Goal: Navigation & Orientation: Find specific page/section

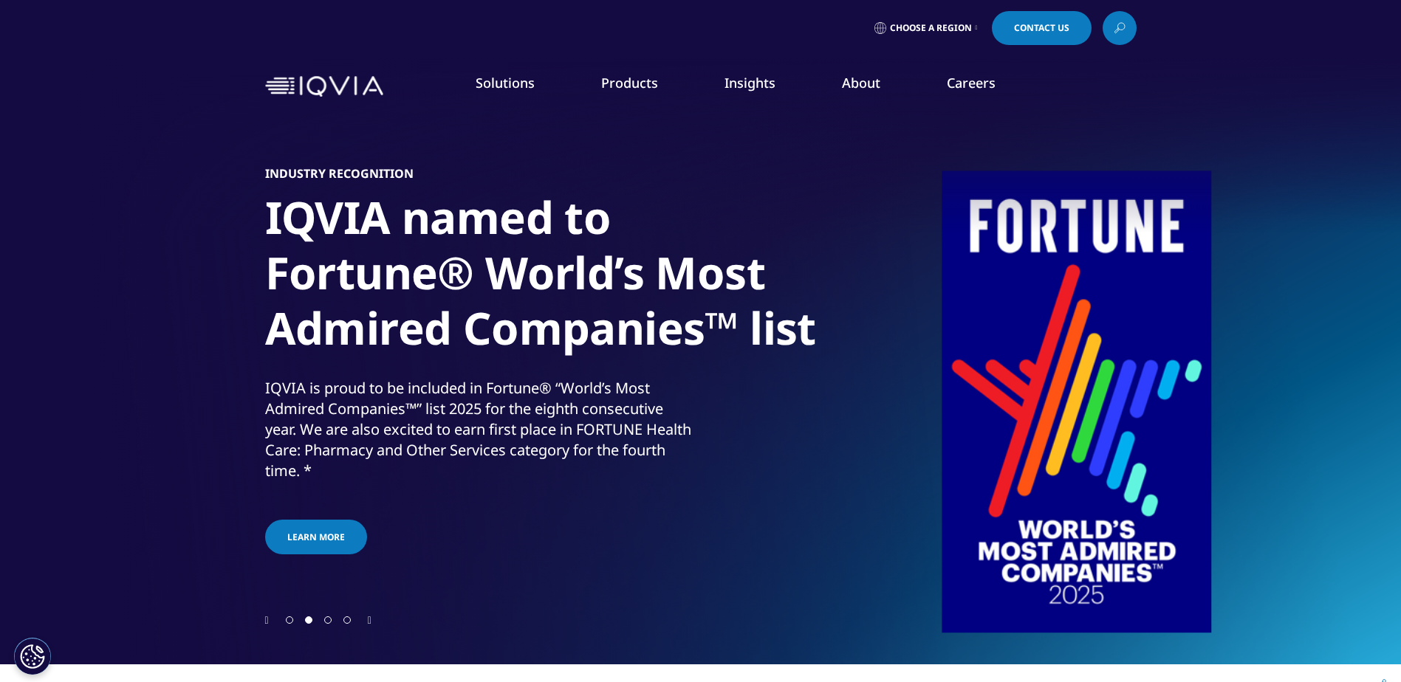
click at [971, 25] on link "Choose a Region" at bounding box center [925, 28] width 109 height 34
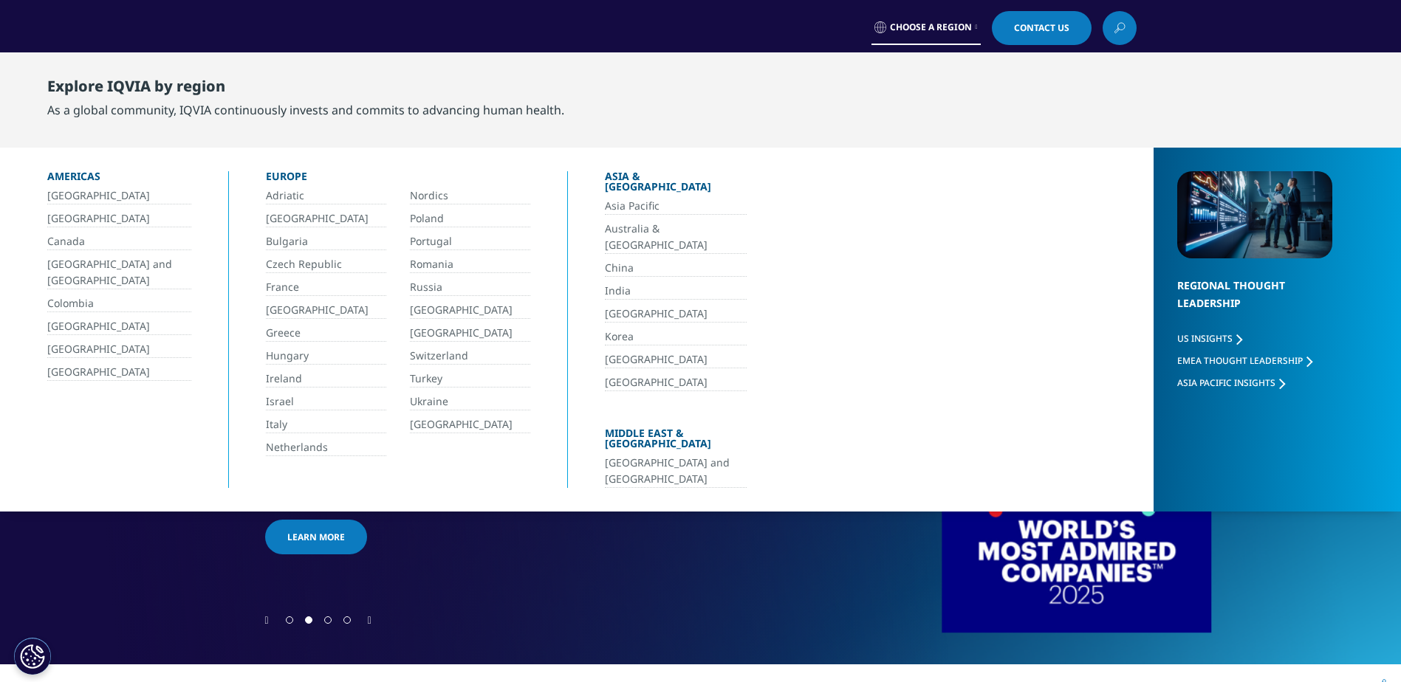
click at [971, 25] on link "Choose a Region" at bounding box center [925, 28] width 109 height 34
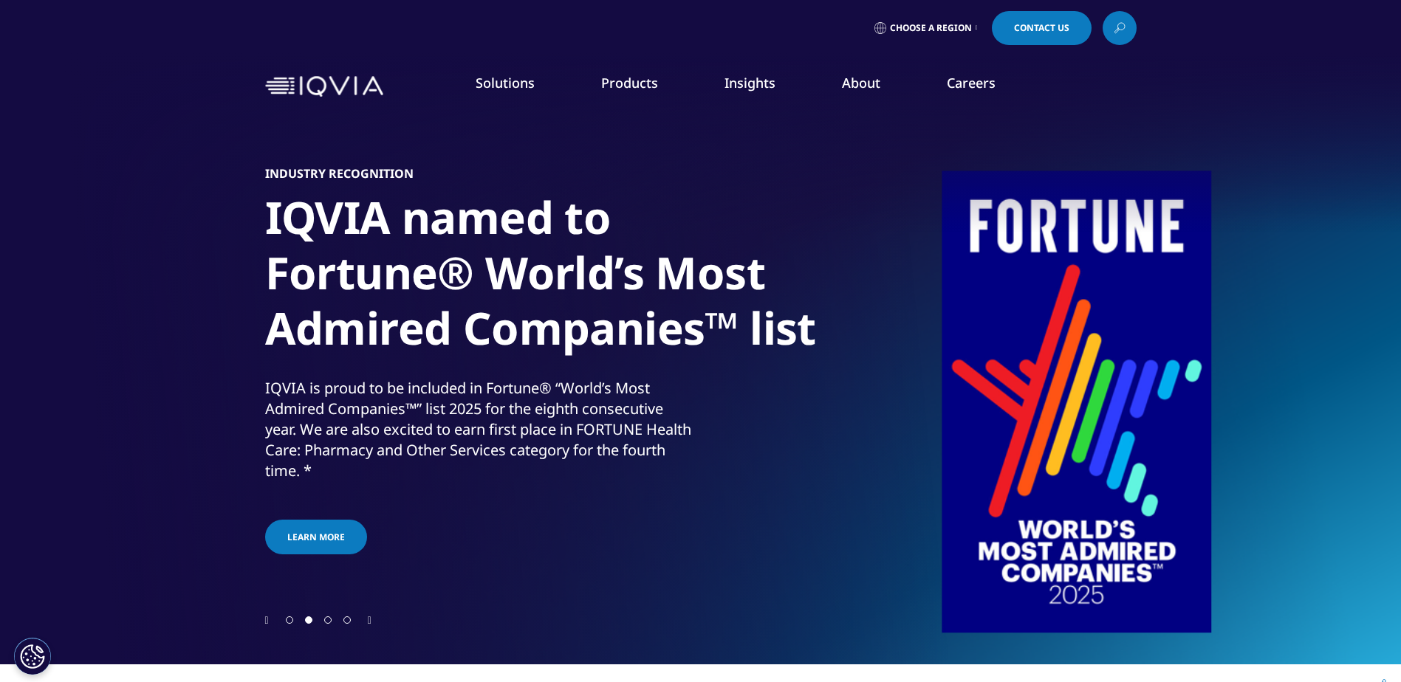
click at [976, 25] on icon at bounding box center [977, 28] width 2 height 6
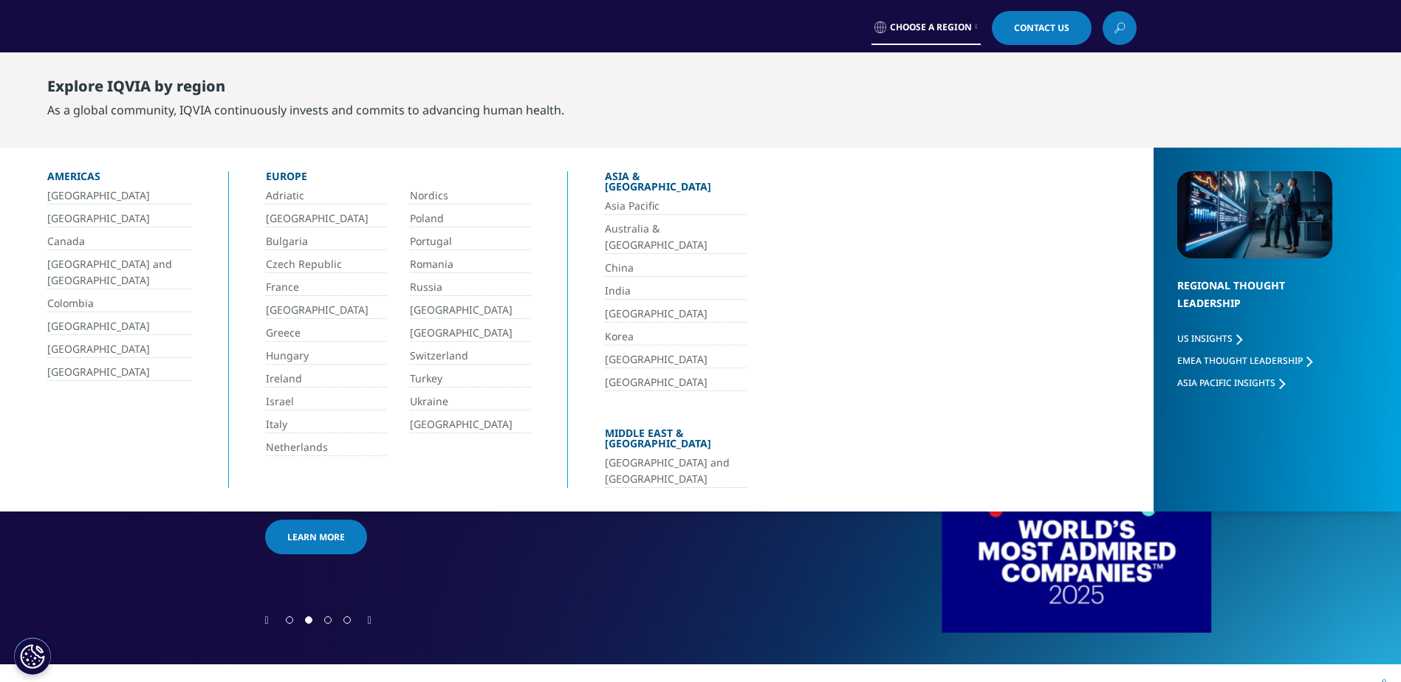
click at [976, 25] on icon at bounding box center [977, 27] width 2 height 6
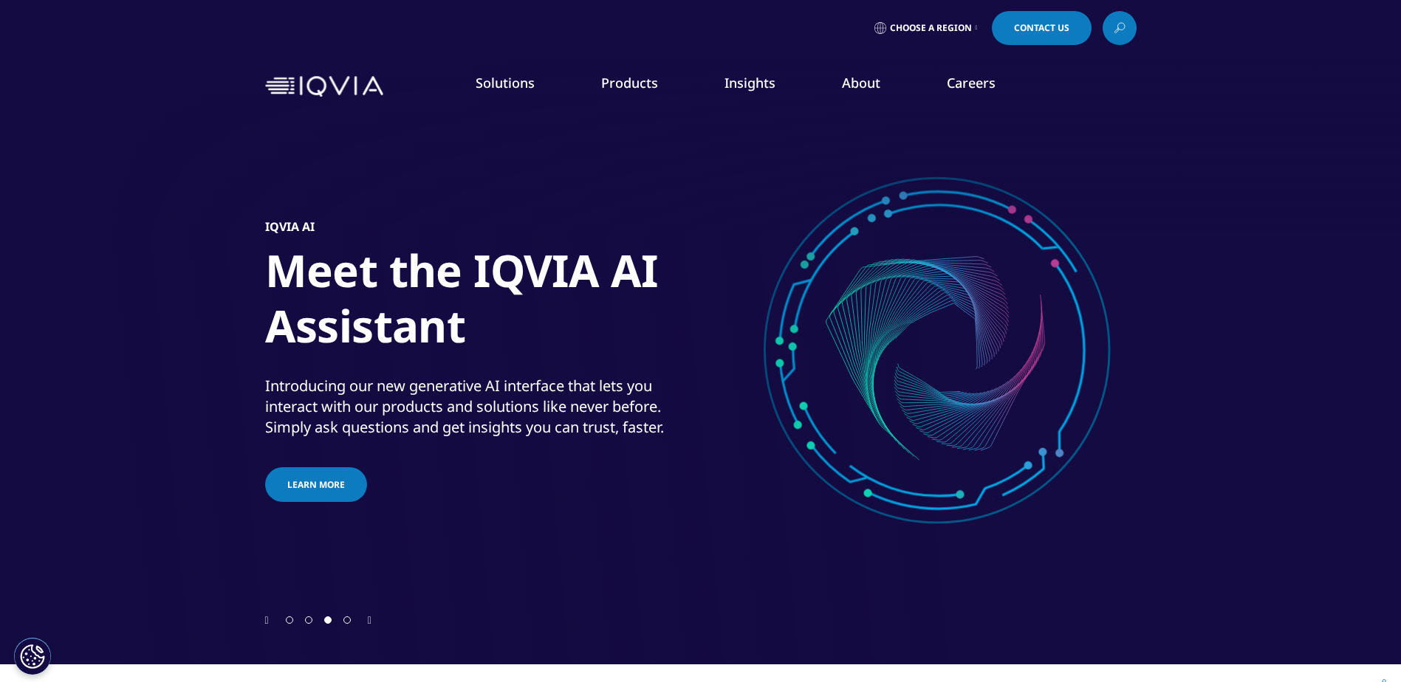
click at [978, 20] on link "Choose a Region" at bounding box center [925, 28] width 109 height 34
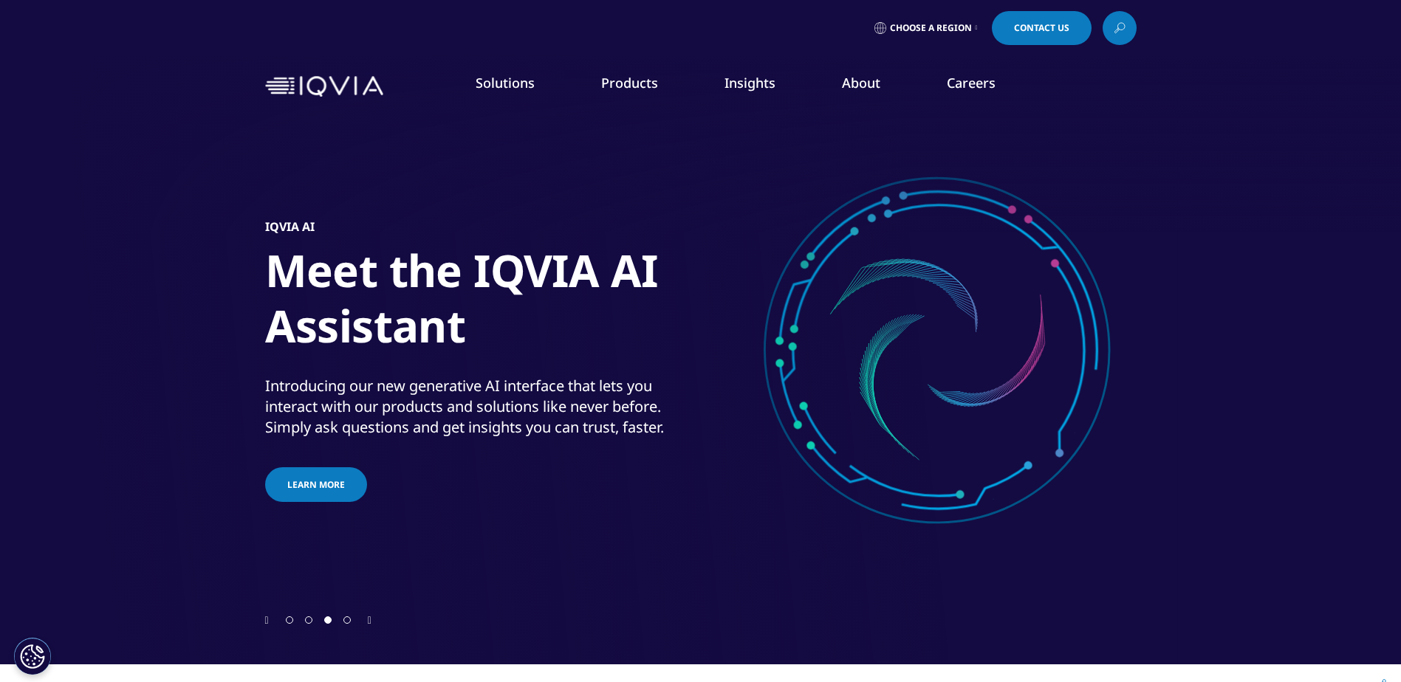
click at [976, 30] on icon at bounding box center [977, 28] width 2 height 6
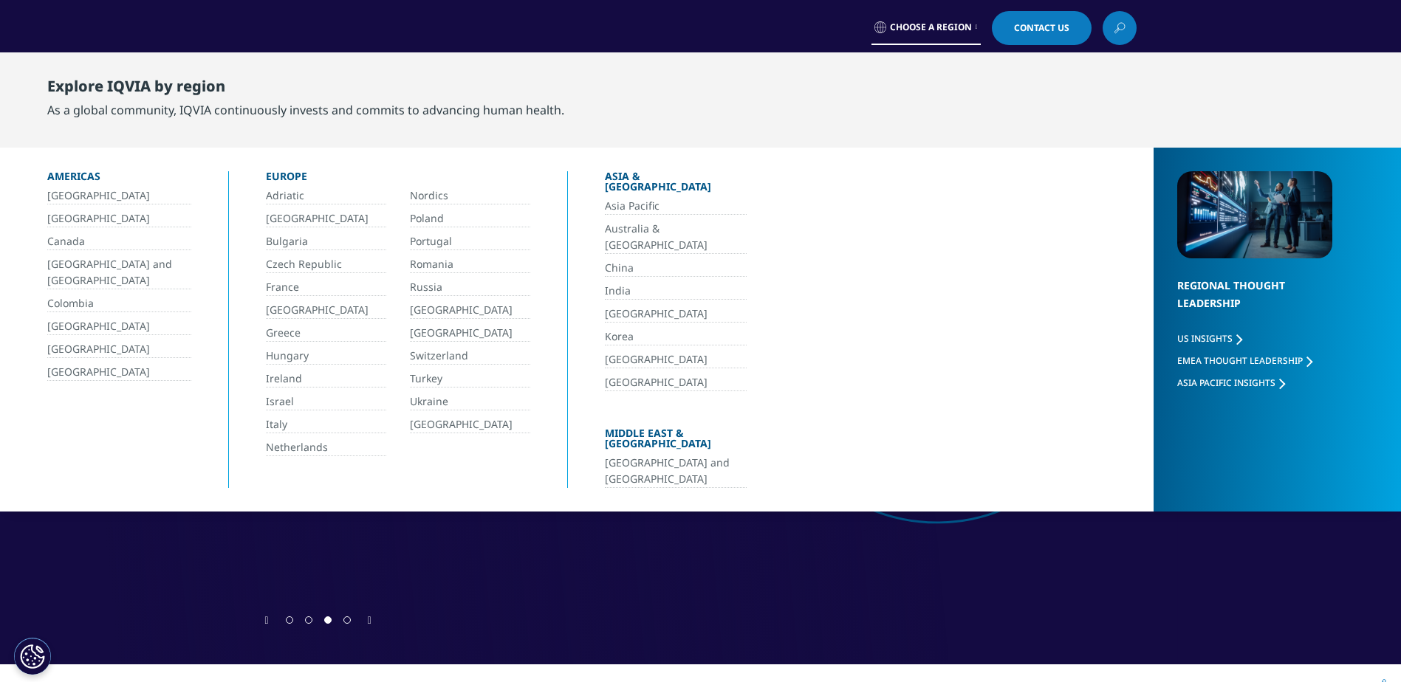
click at [976, 30] on link "Choose a Region" at bounding box center [925, 28] width 109 height 34
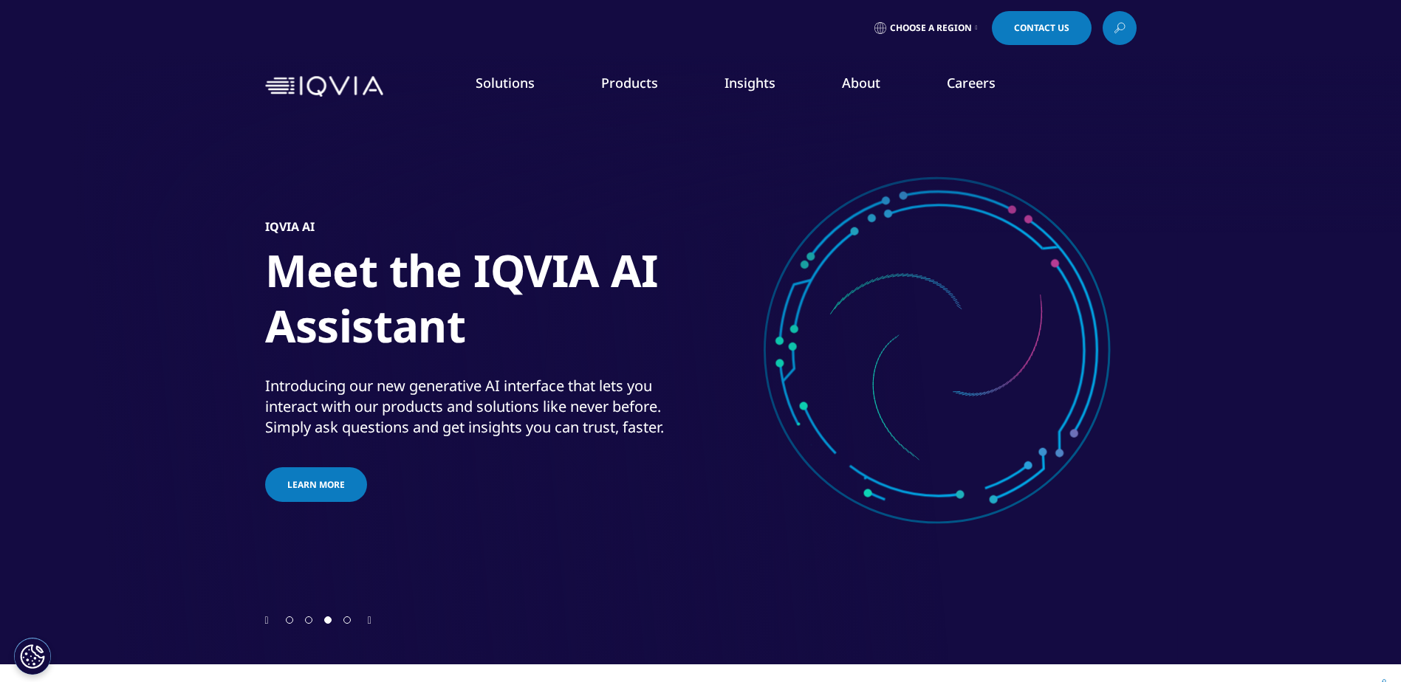
click at [972, 22] on link "Choose a Region" at bounding box center [925, 28] width 109 height 34
